Goal: Transaction & Acquisition: Purchase product/service

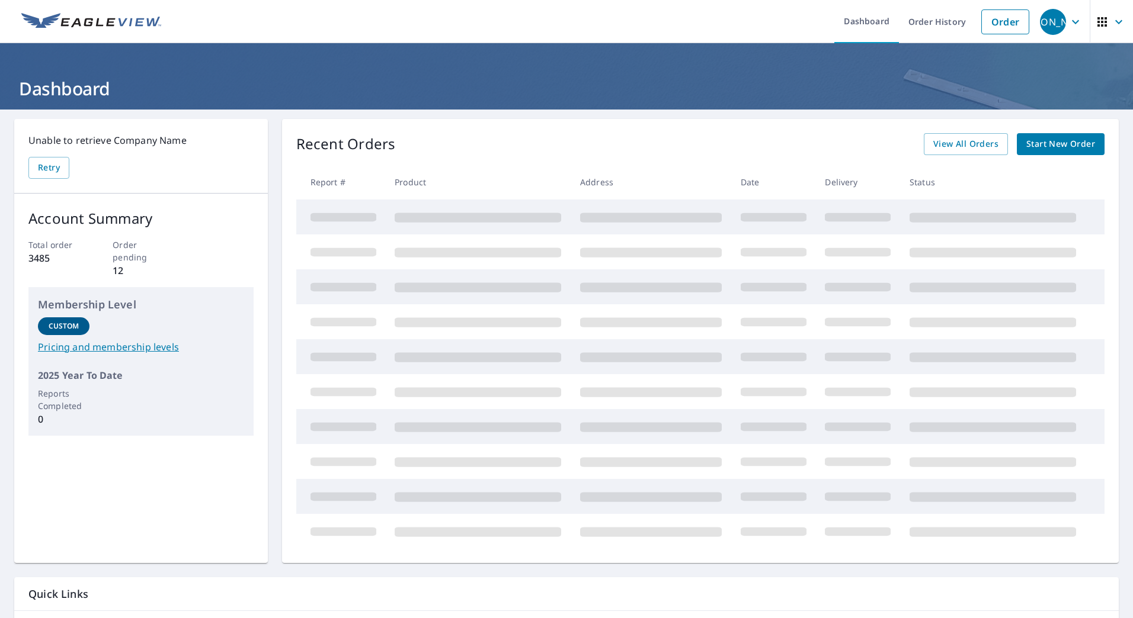
click at [1051, 148] on span "Start New Order" at bounding box center [1060, 144] width 69 height 15
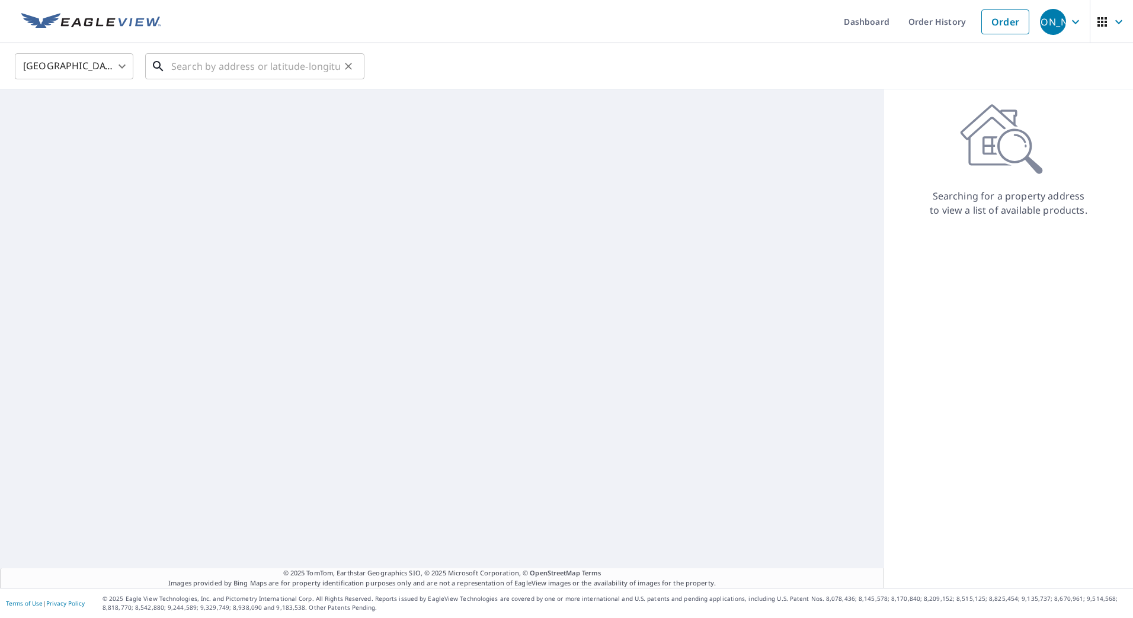
click at [276, 61] on input "text" at bounding box center [255, 66] width 169 height 33
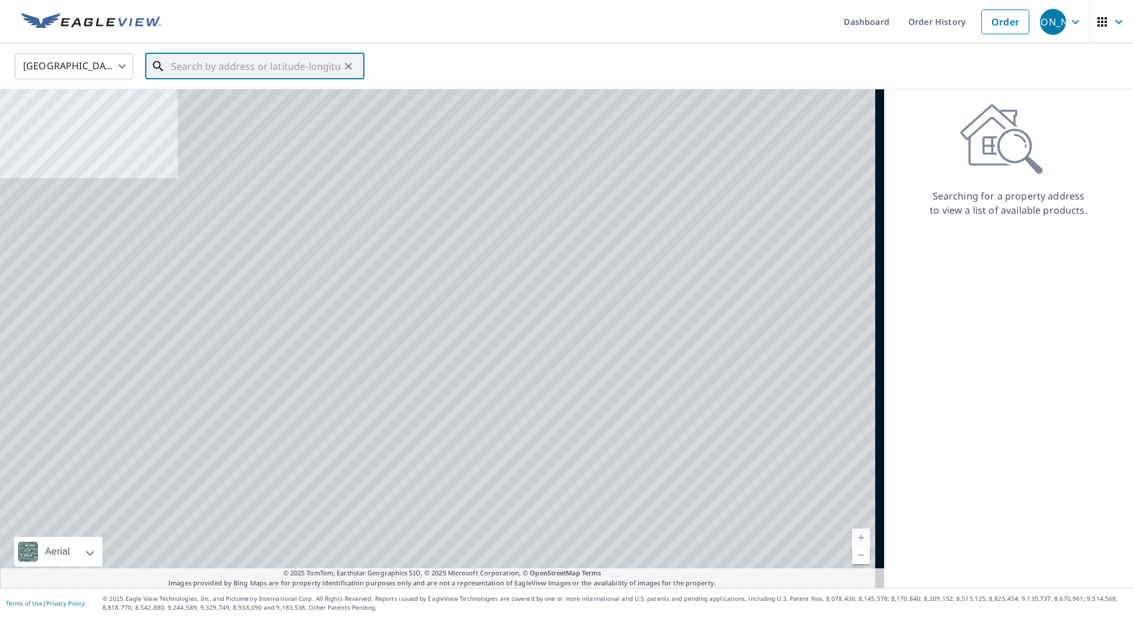
paste input "[STREET_ADDRESS]"
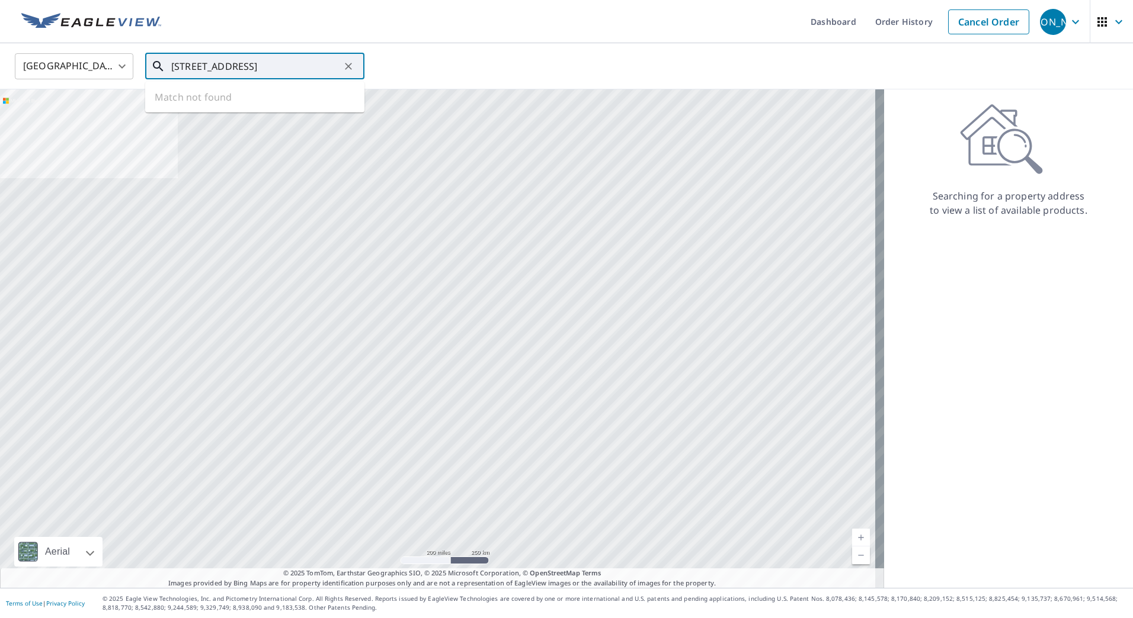
scroll to position [0, 9]
type input "[STREET_ADDRESS]"
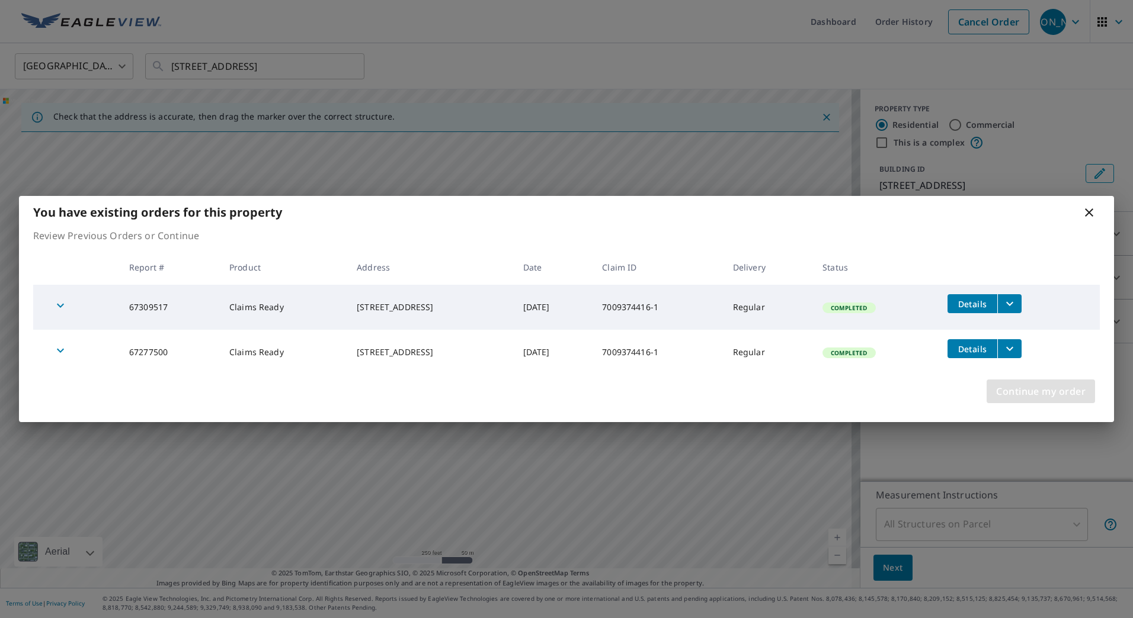
click at [1033, 391] on span "Continue my order" at bounding box center [1040, 391] width 89 height 17
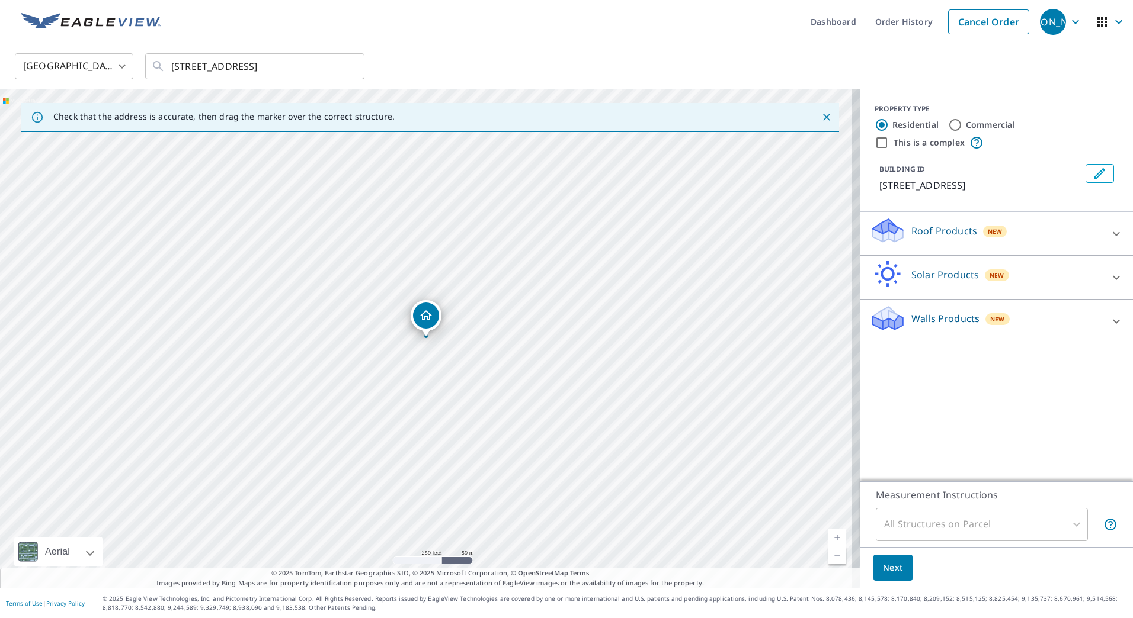
click at [918, 310] on div "Walls Products New" at bounding box center [986, 322] width 232 height 34
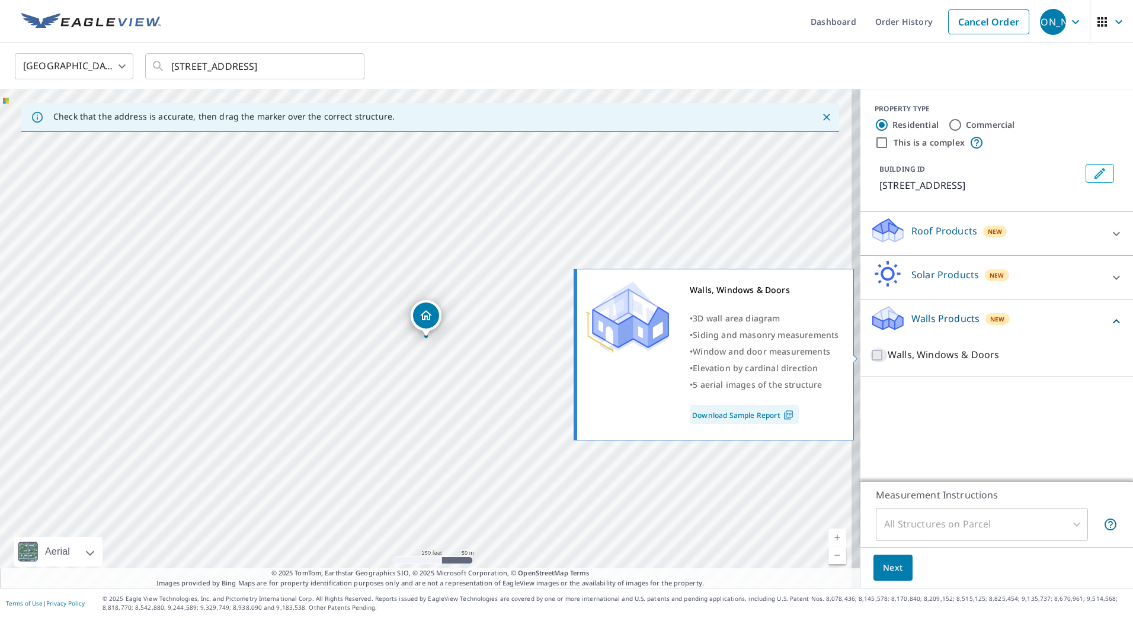
click at [877, 355] on input "Walls, Windows & Doors" at bounding box center [879, 355] width 18 height 14
checkbox input "true"
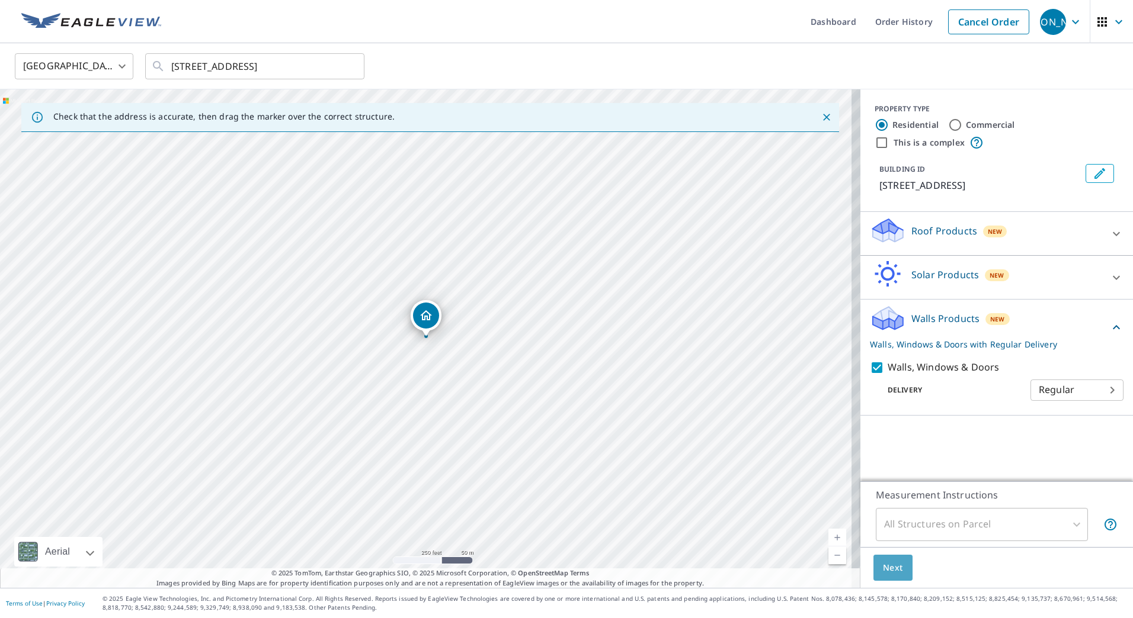
click at [886, 557] on button "Next" at bounding box center [892, 568] width 39 height 27
